Goal: Task Accomplishment & Management: Manage account settings

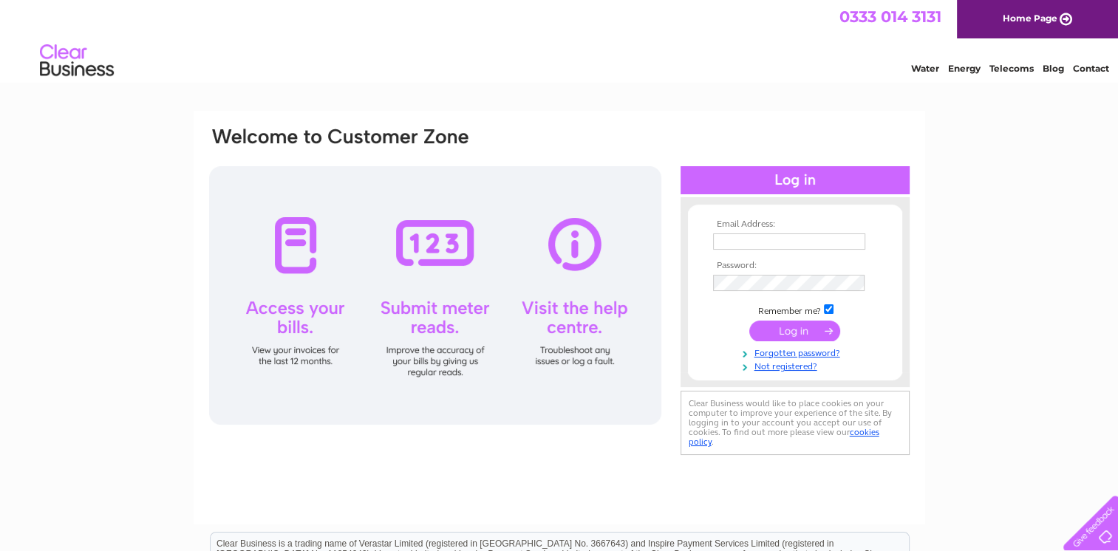
type input "[EMAIL_ADDRESS][DOMAIN_NAME]"
click at [817, 325] on input "submit" at bounding box center [794, 331] width 91 height 21
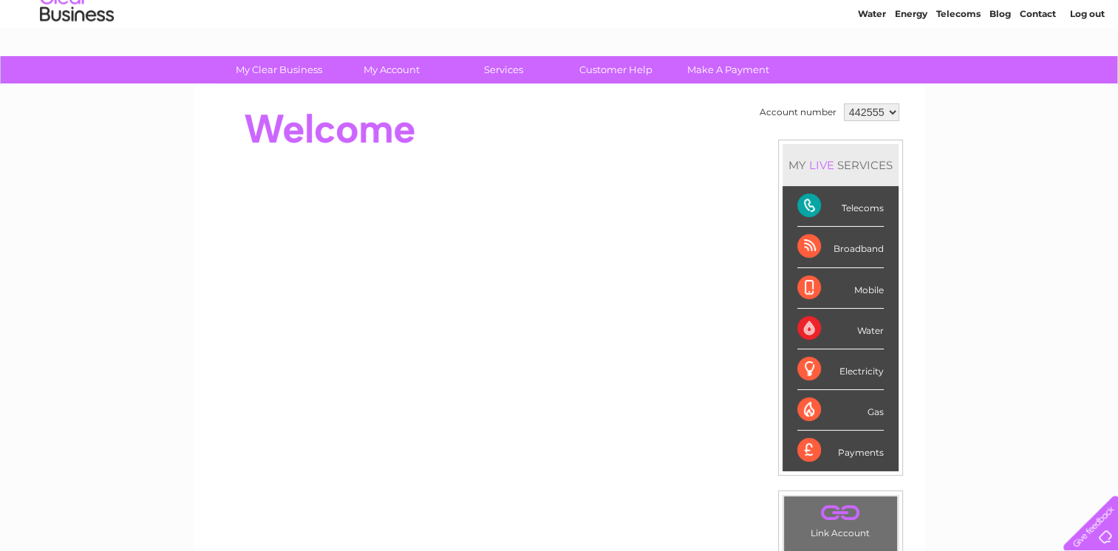
scroll to position [28, 0]
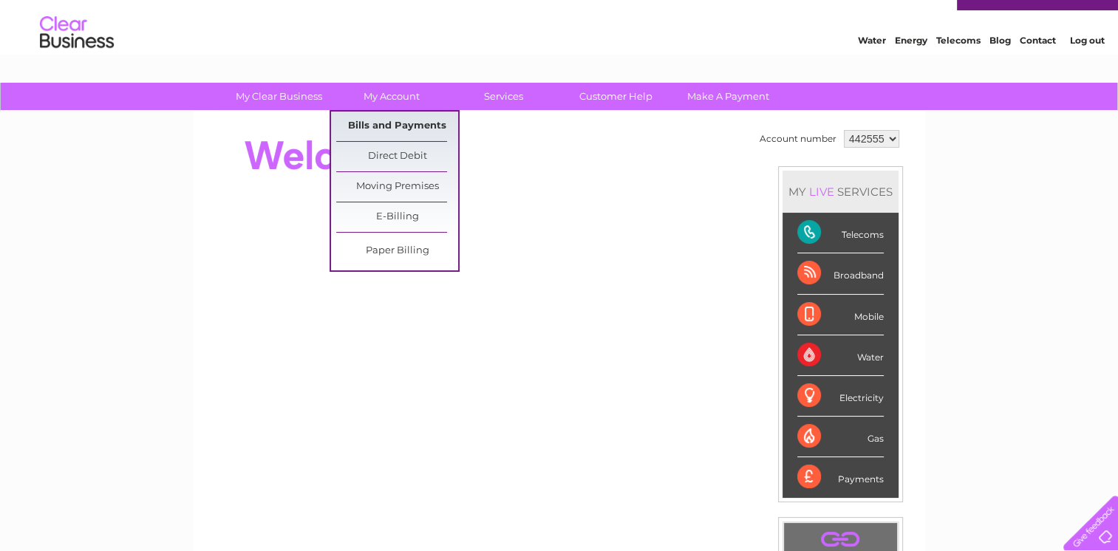
click at [405, 132] on link "Bills and Payments" at bounding box center [397, 127] width 122 height 30
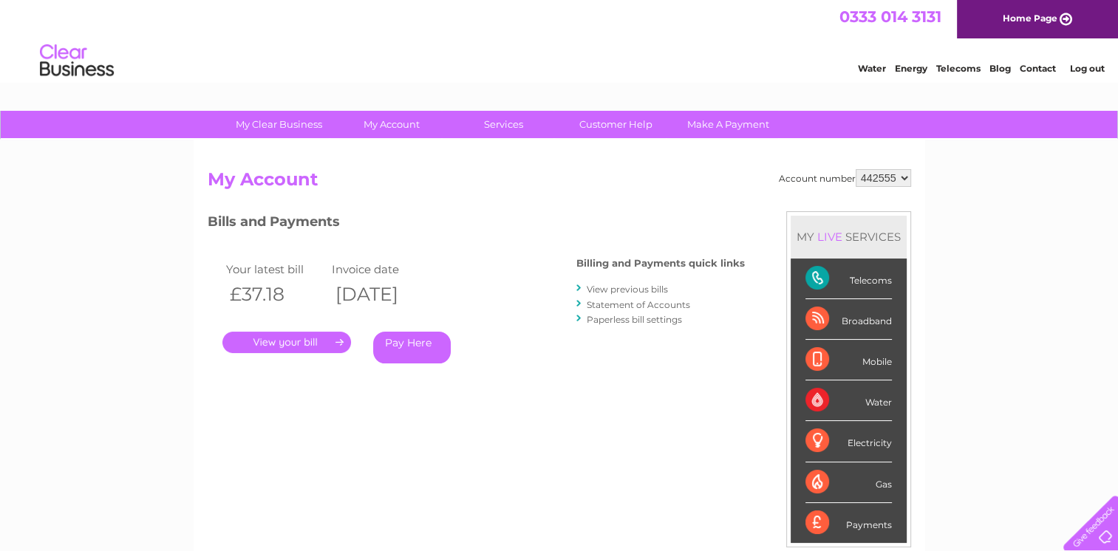
click at [337, 341] on link "." at bounding box center [286, 342] width 129 height 21
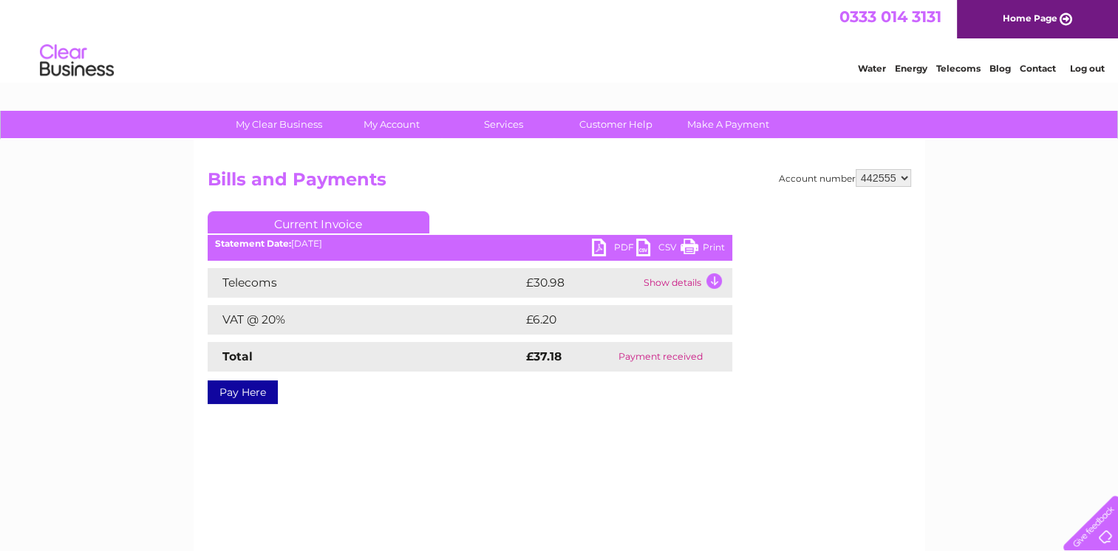
click at [612, 245] on link "PDF" at bounding box center [614, 249] width 44 height 21
